Goal: Obtain resource: Obtain resource

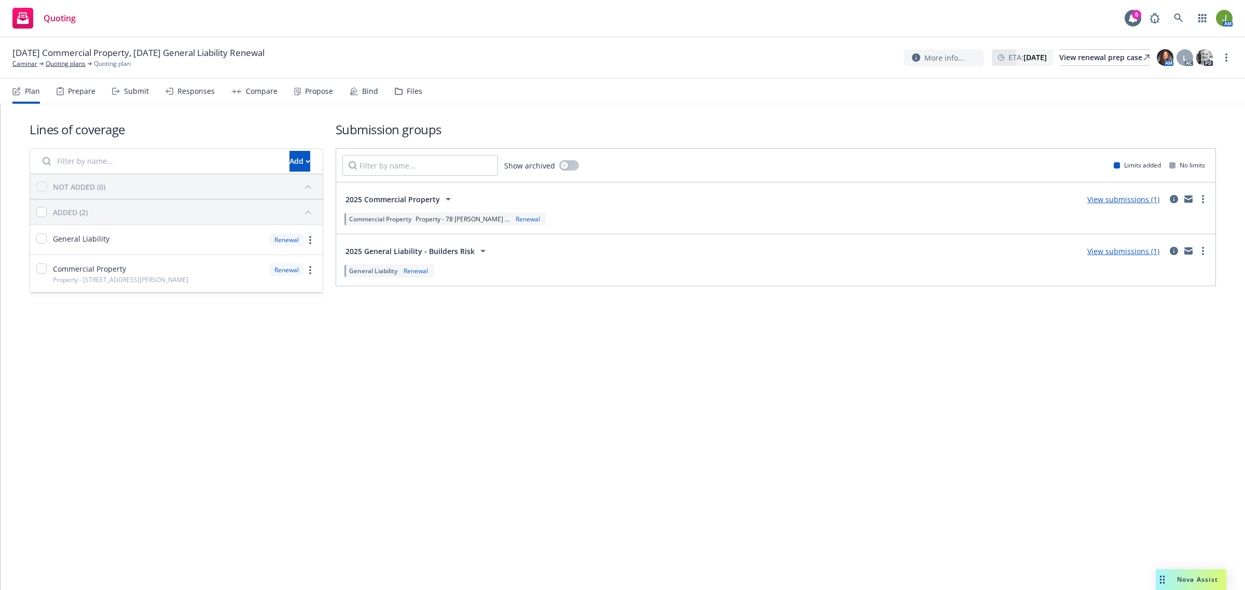
click at [1137, 201] on link "View submissions (1)" at bounding box center [1124, 200] width 72 height 10
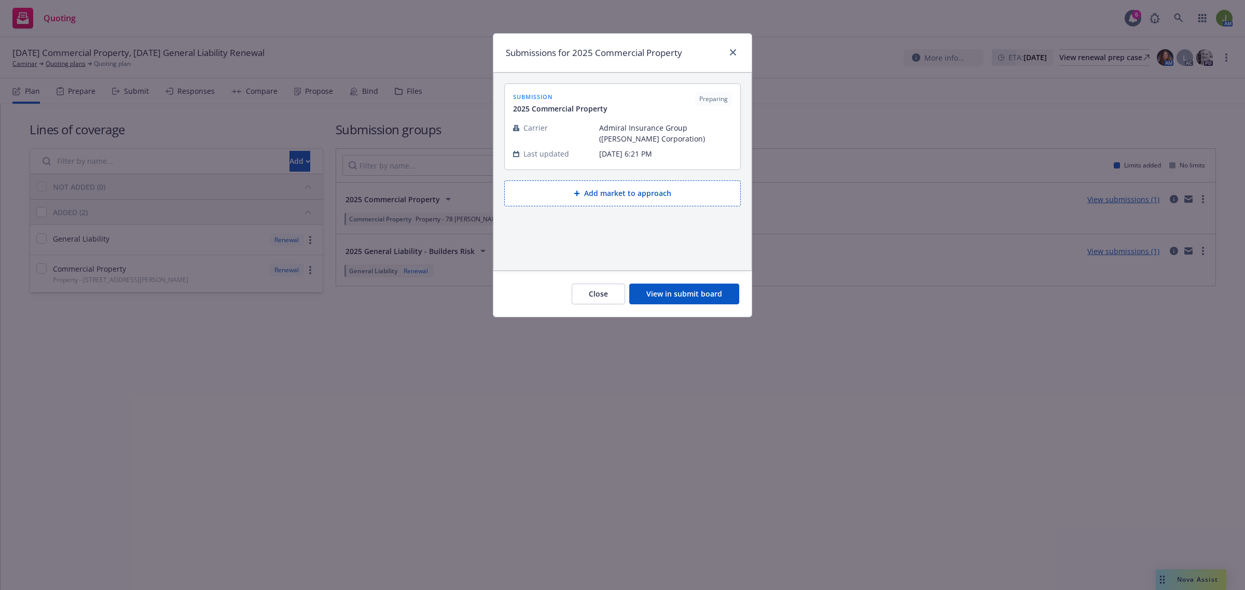
click at [697, 285] on button "View in submit board" at bounding box center [684, 294] width 110 height 21
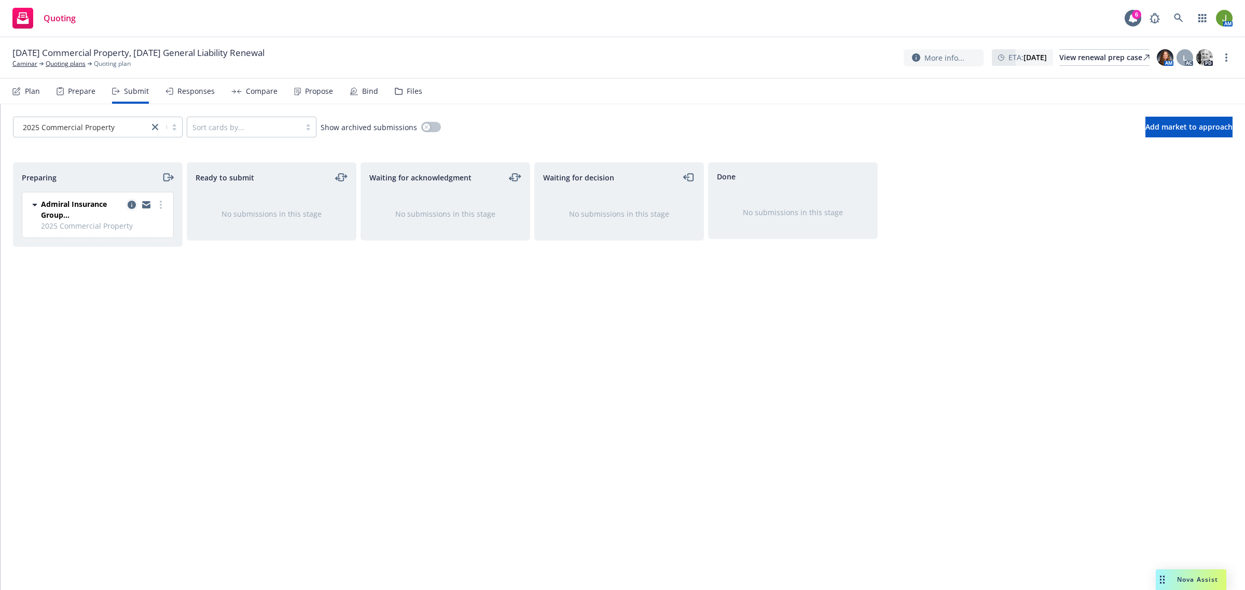
click at [131, 208] on icon "copy logging email" at bounding box center [132, 205] width 8 height 8
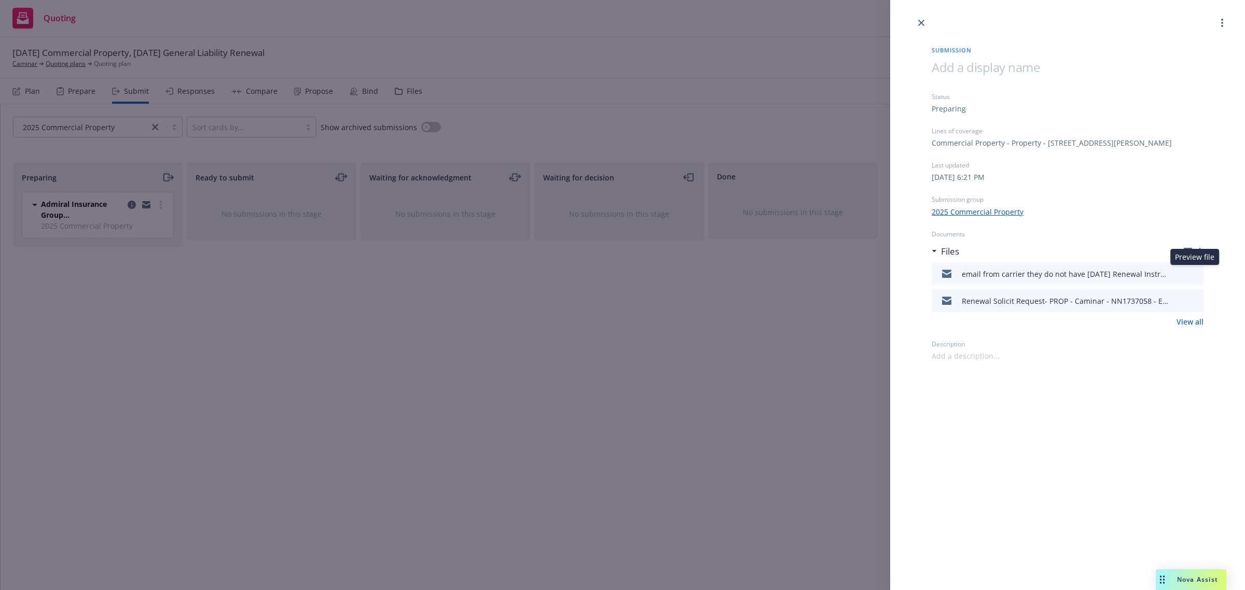
click at [1192, 271] on icon "preview file" at bounding box center [1193, 273] width 9 height 7
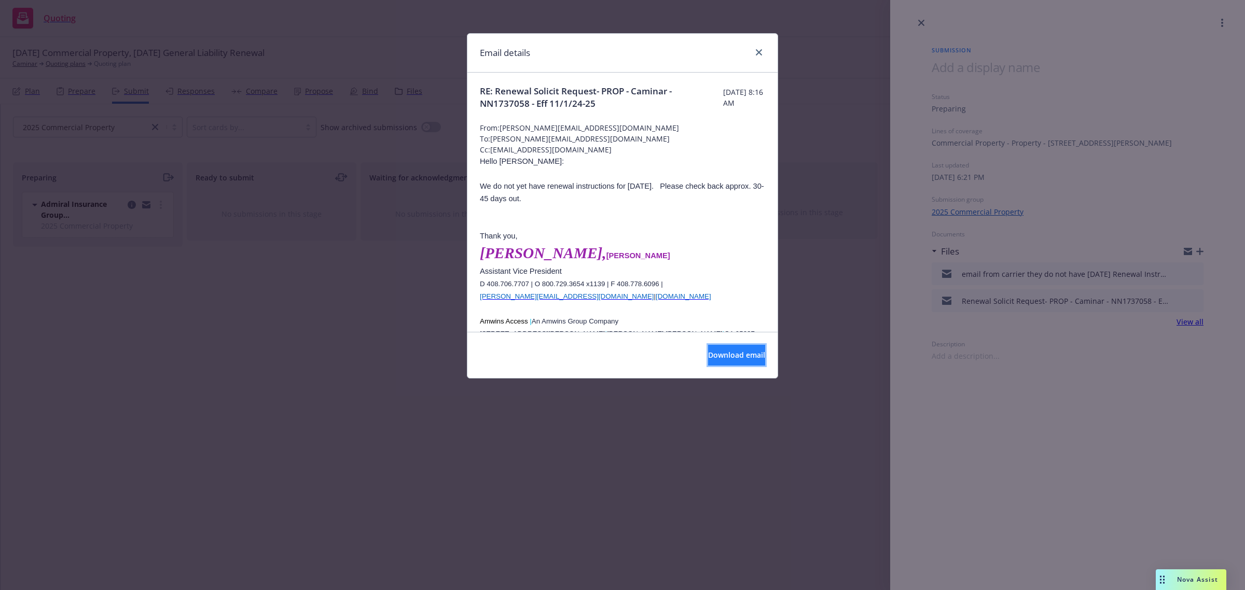
click at [755, 356] on button "Download email" at bounding box center [736, 355] width 57 height 21
click at [759, 53] on icon "close" at bounding box center [759, 52] width 6 height 6
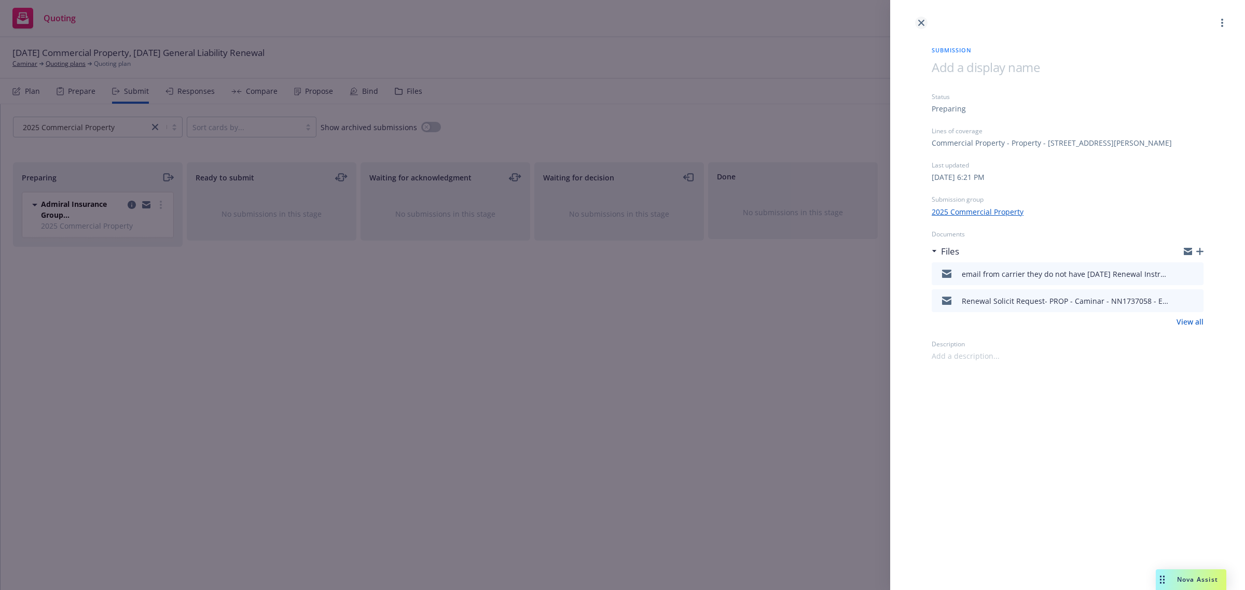
click at [917, 26] on link "close" at bounding box center [921, 23] width 12 height 12
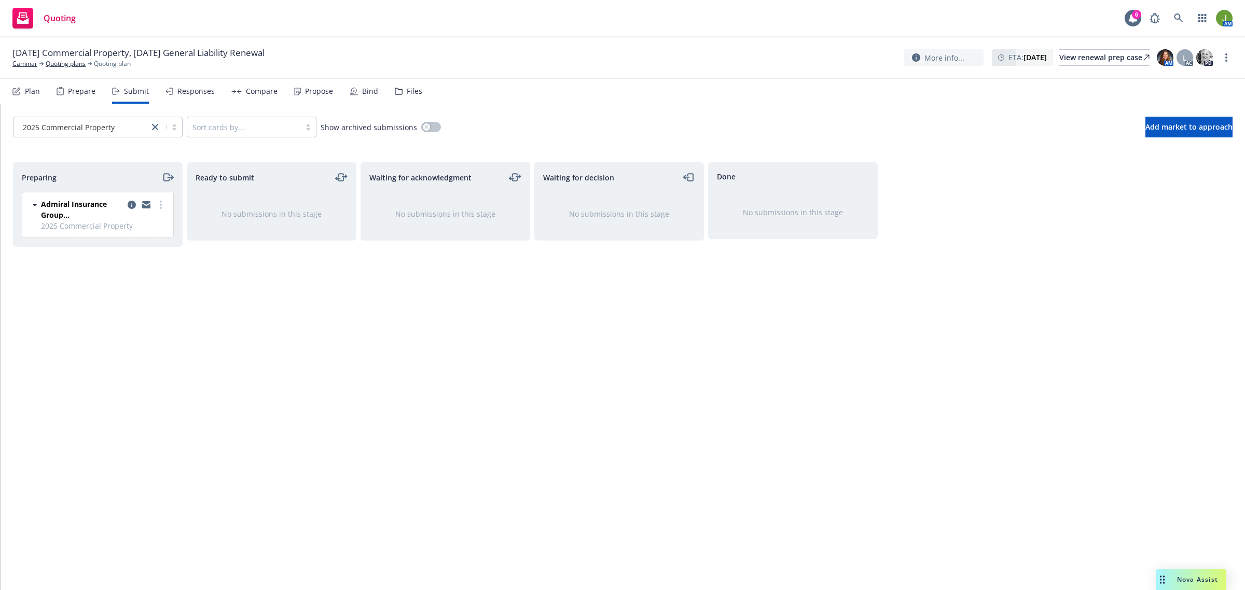
click at [284, 475] on div "Ready to submit No submissions in this stage" at bounding box center [272, 365] width 170 height 406
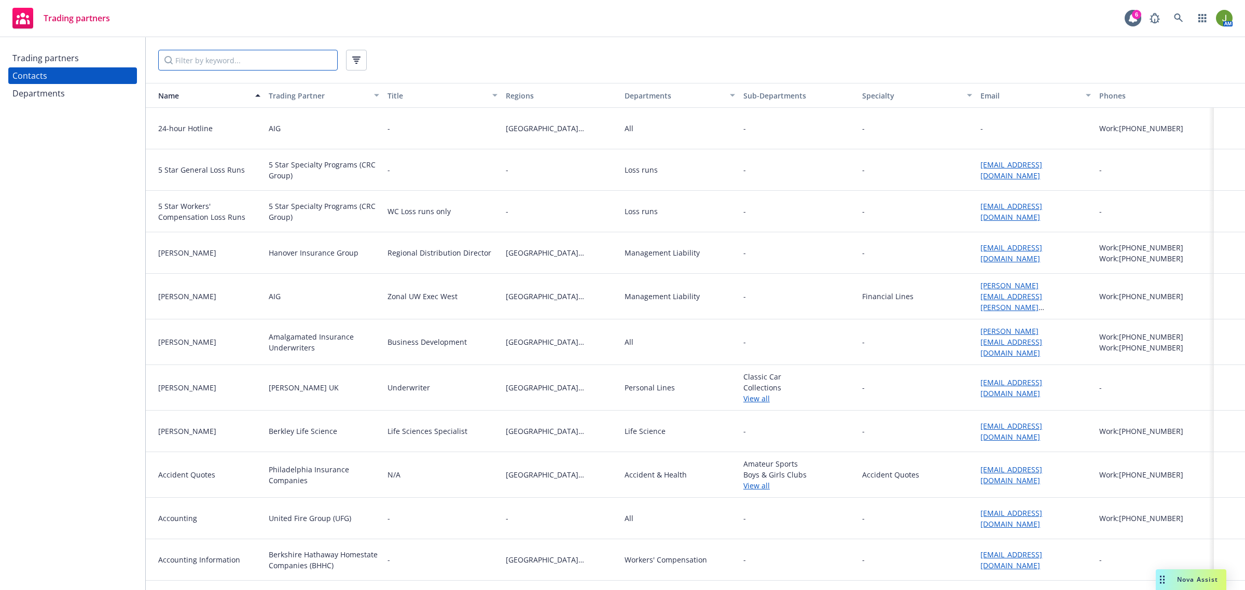
click at [239, 62] on input "Filter by keyword..." at bounding box center [248, 60] width 180 height 21
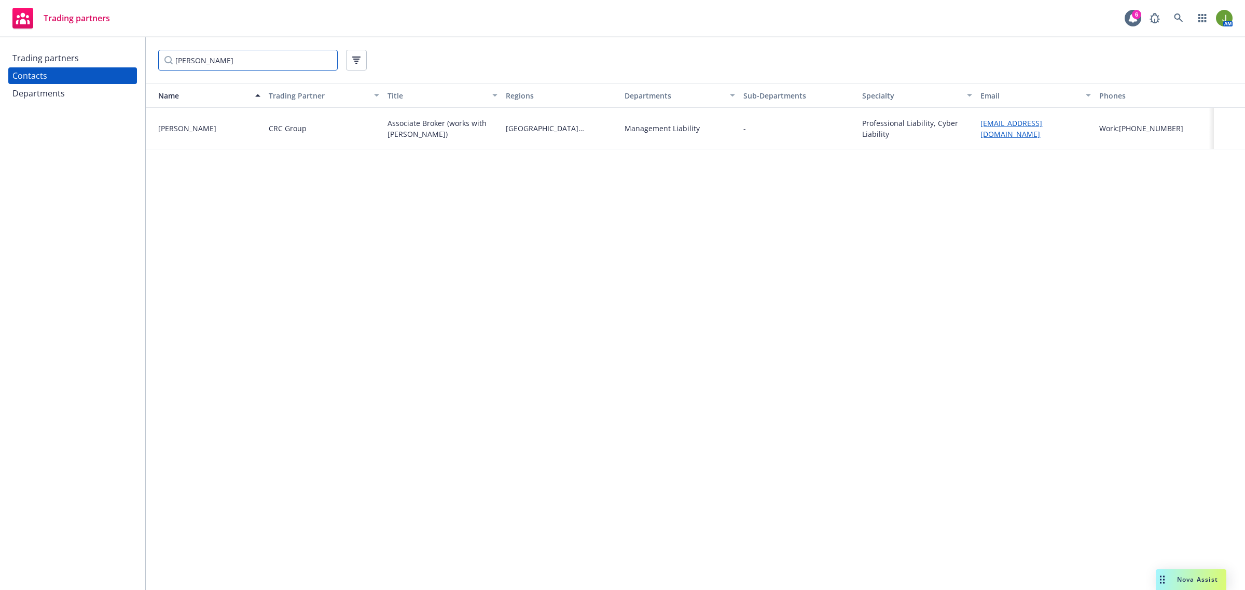
type input "alex slawson"
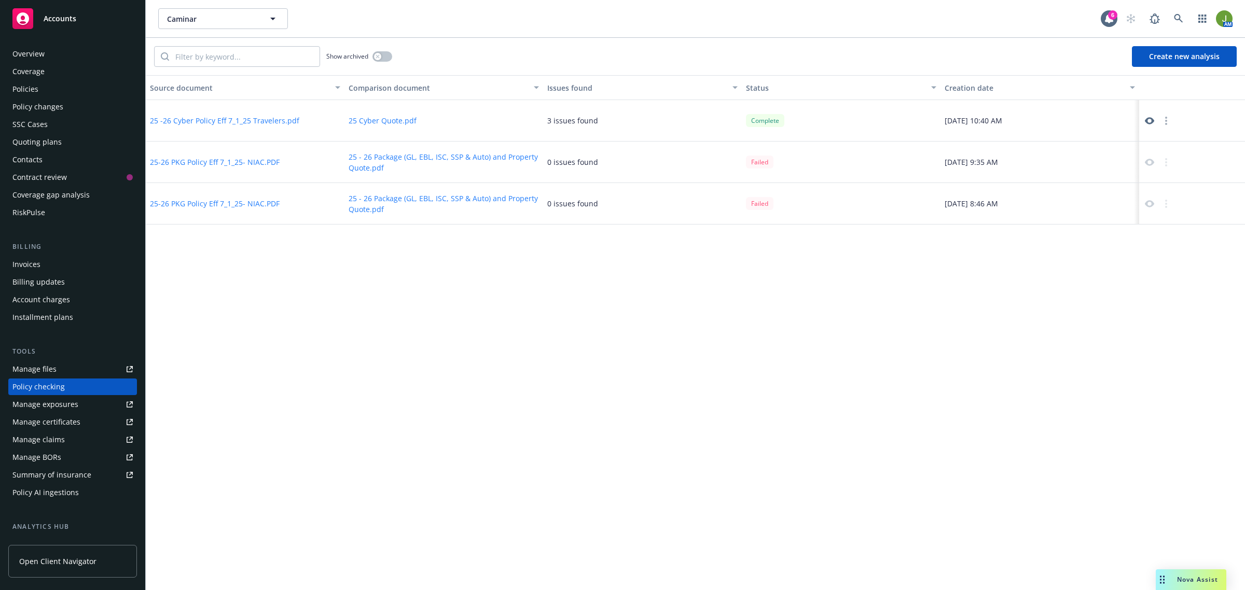
scroll to position [74, 0]
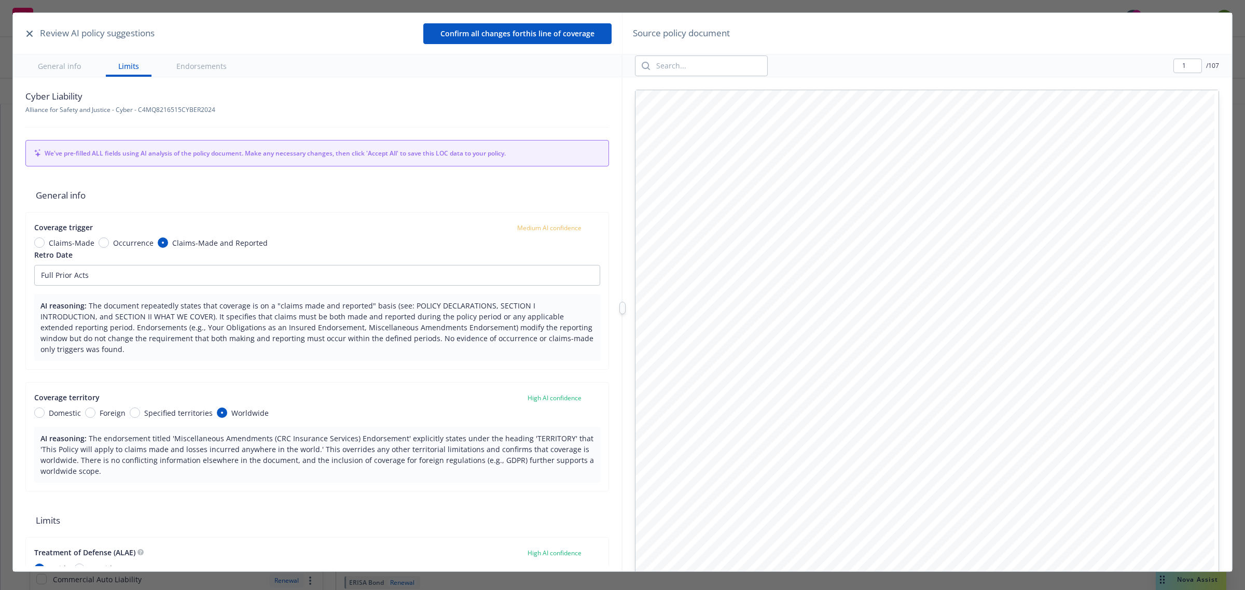
click at [26, 34] on icon "button" at bounding box center [29, 34] width 6 height 6
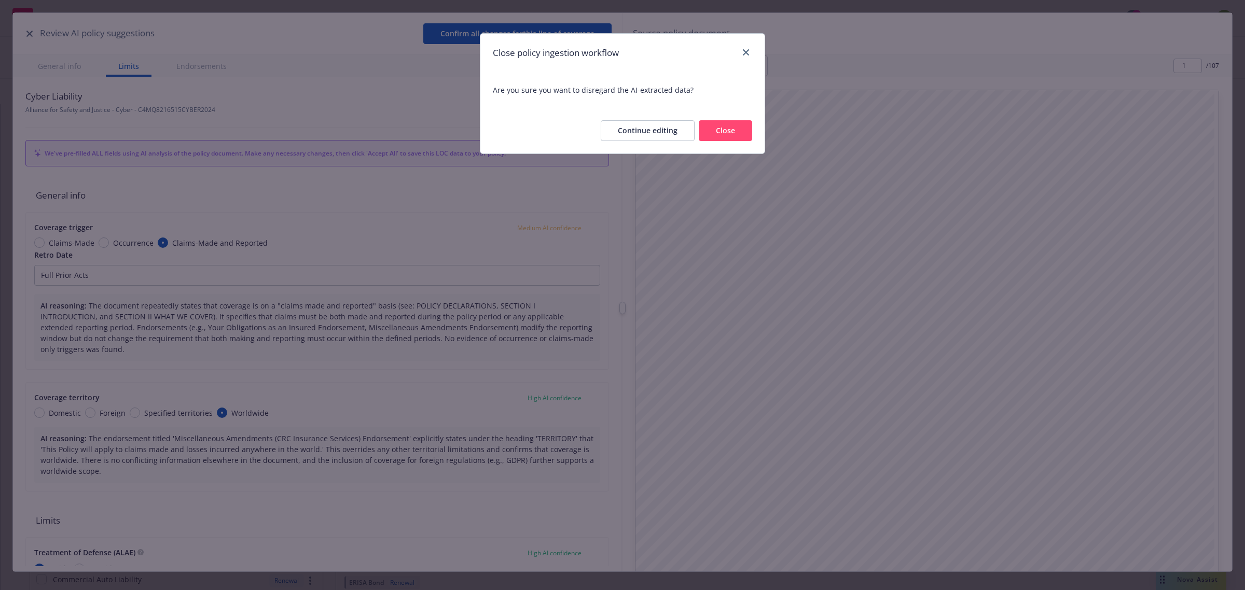
click at [722, 133] on button "Close" at bounding box center [725, 130] width 53 height 21
